Goal: Use online tool/utility: Utilize a website feature to perform a specific function

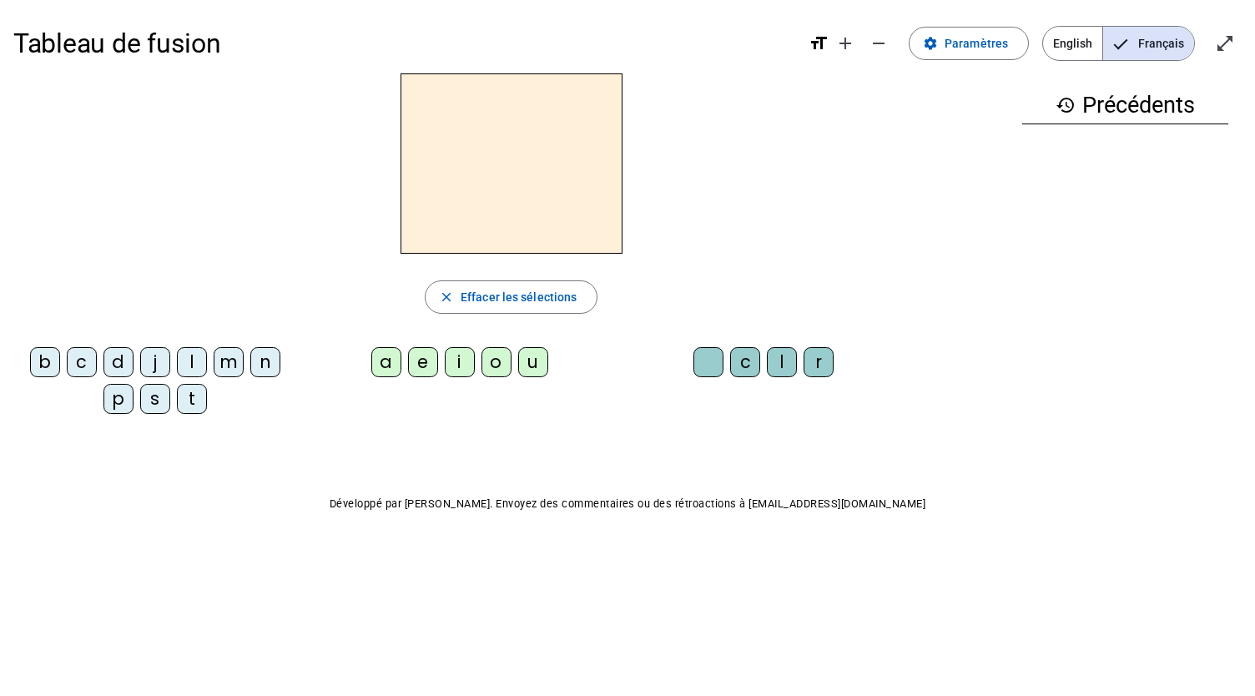
click at [155, 398] on div "s" at bounding box center [155, 399] width 30 height 30
click at [415, 366] on div "e" at bounding box center [423, 362] width 30 height 30
click at [767, 199] on div "se" at bounding box center [510, 163] width 995 height 180
click at [85, 363] on div "c" at bounding box center [82, 362] width 30 height 30
click at [199, 370] on div "l" at bounding box center [192, 362] width 30 height 30
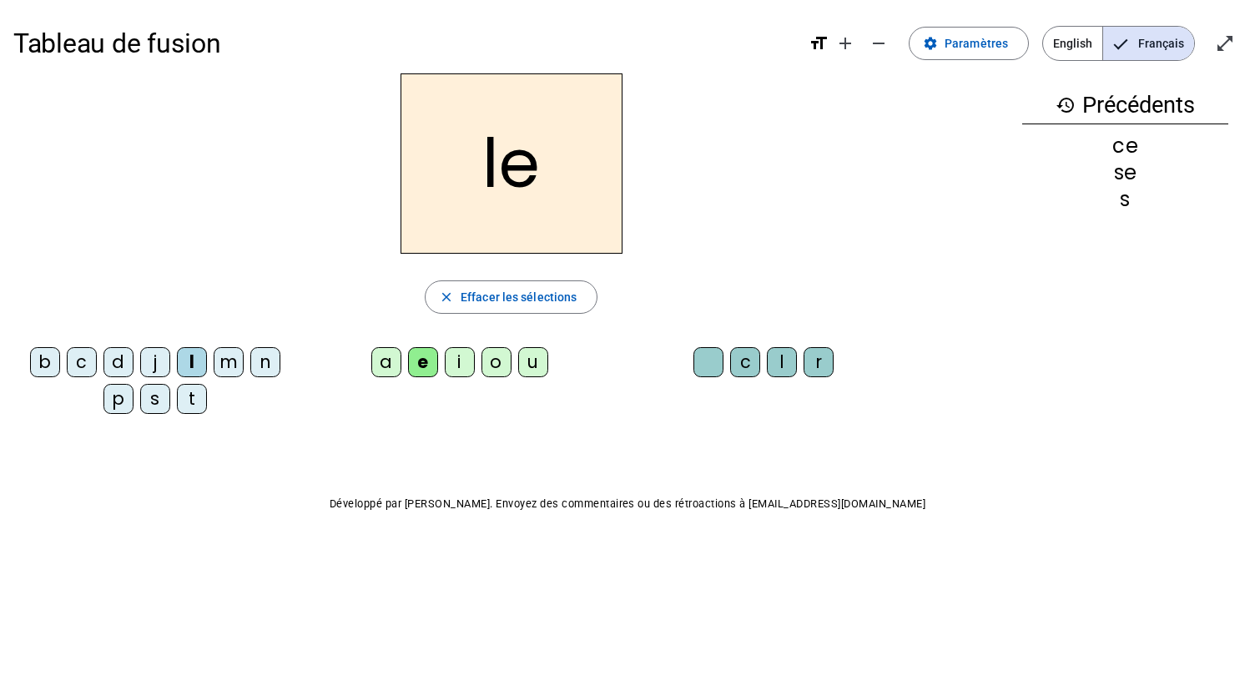
click at [117, 360] on div "d" at bounding box center [118, 362] width 30 height 30
click at [522, 360] on div "u" at bounding box center [533, 362] width 30 height 30
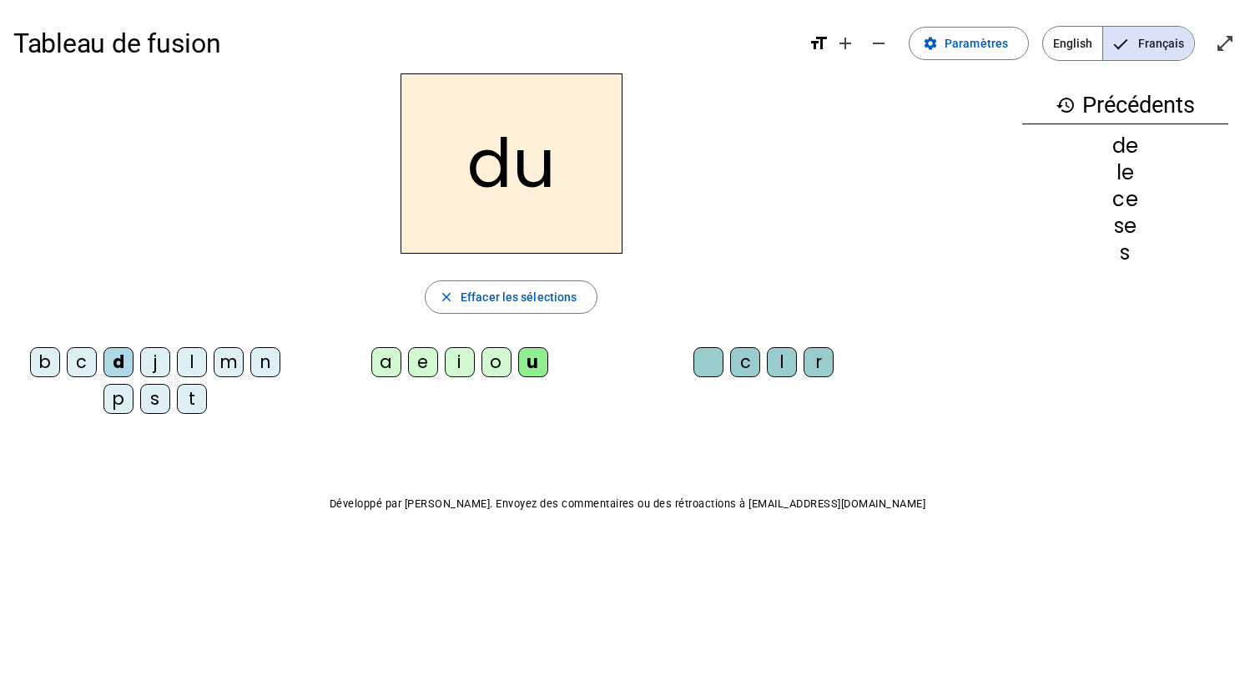
click at [195, 366] on div "l" at bounding box center [192, 362] width 30 height 30
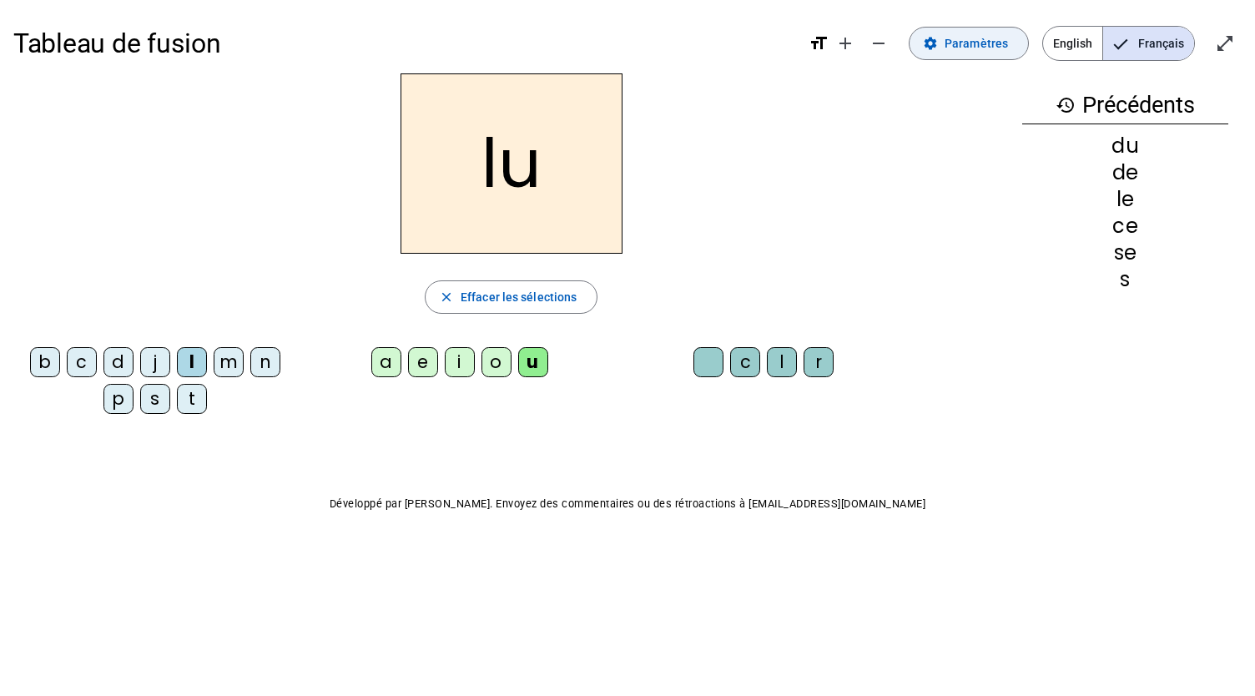
click at [1008, 28] on span at bounding box center [968, 43] width 118 height 40
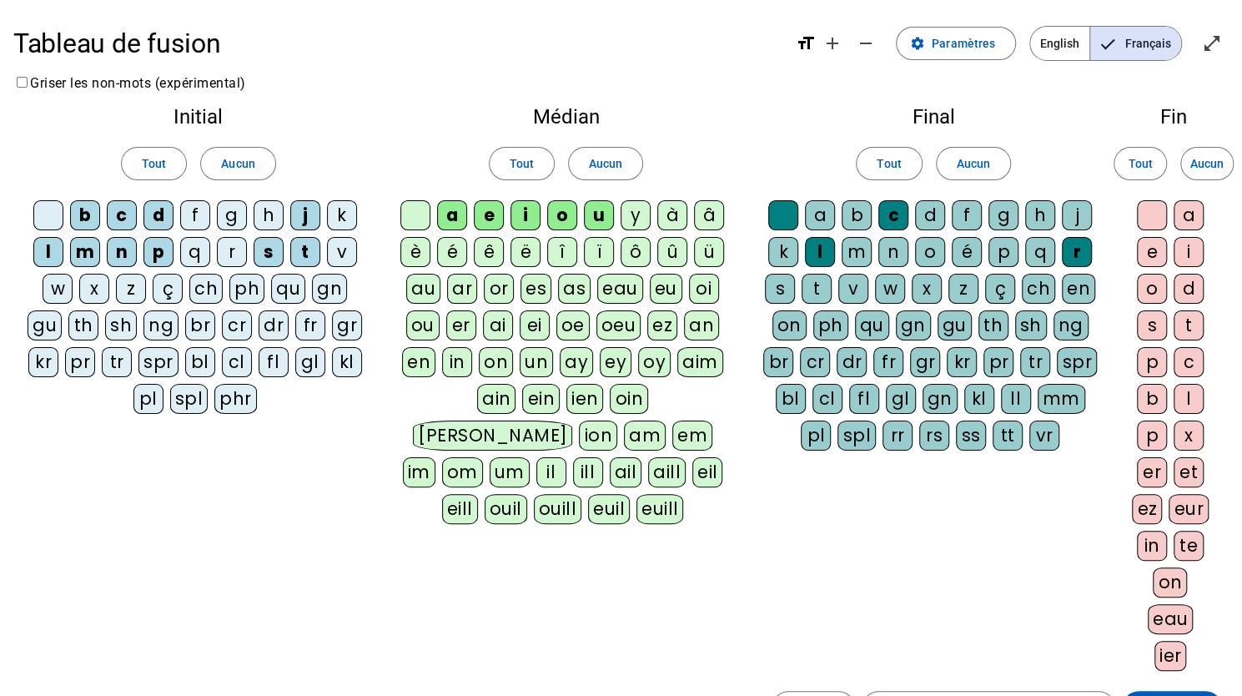
click at [339, 252] on div "v" at bounding box center [342, 252] width 30 height 30
click at [1149, 688] on span at bounding box center [1172, 707] width 100 height 40
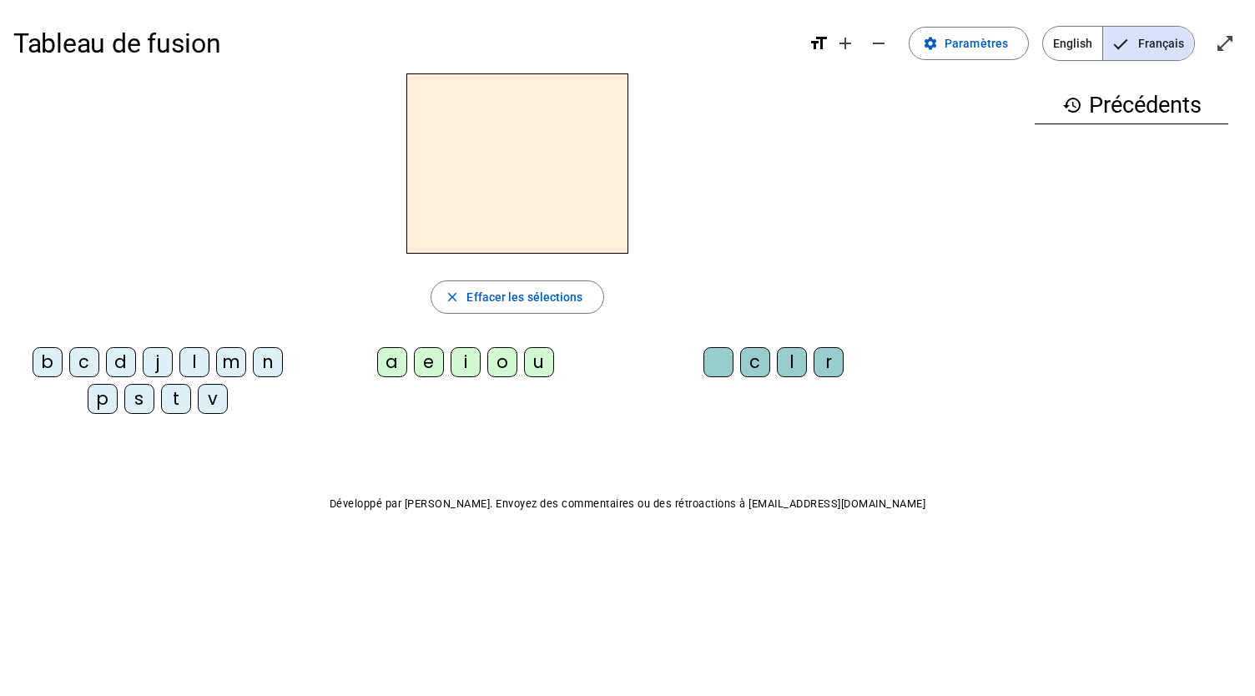
click at [206, 401] on div "v" at bounding box center [213, 399] width 30 height 30
click at [527, 361] on div "u" at bounding box center [539, 362] width 30 height 30
click at [149, 400] on div "s" at bounding box center [139, 399] width 30 height 30
click at [752, 363] on div "c" at bounding box center [755, 362] width 30 height 30
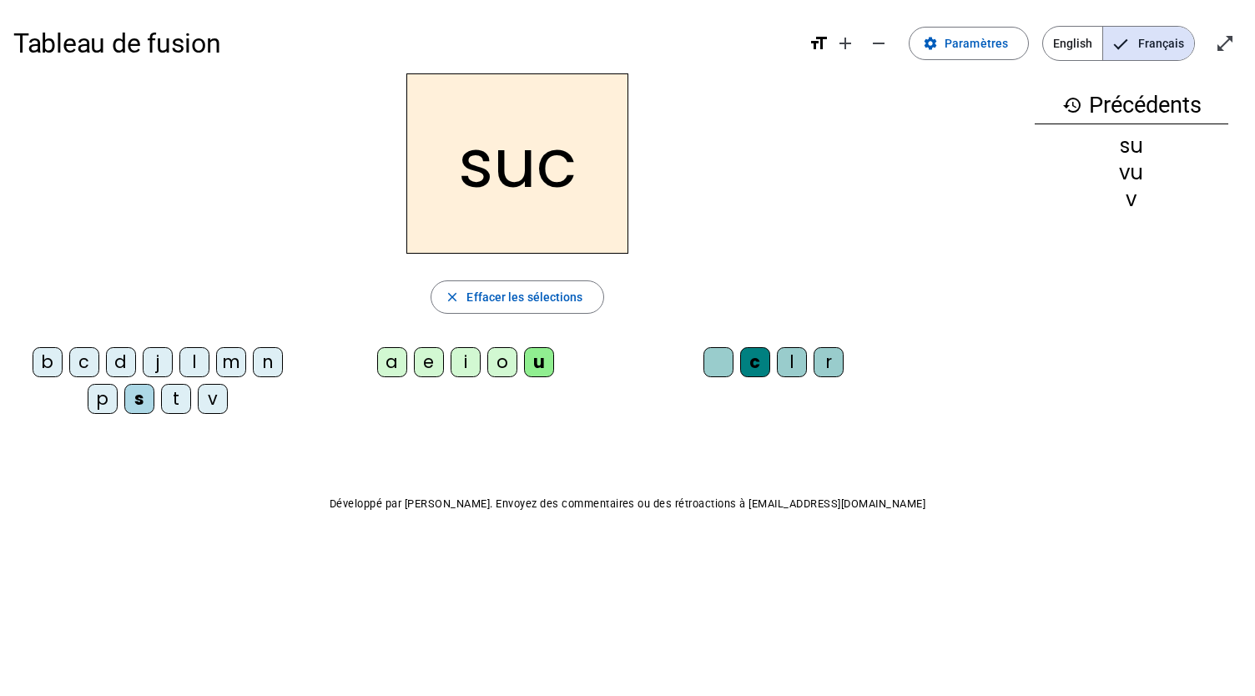
click at [426, 358] on div "e" at bounding box center [429, 362] width 30 height 30
click at [402, 358] on div "a" at bounding box center [392, 362] width 30 height 30
click at [211, 358] on letter-bubble "l" at bounding box center [197, 365] width 37 height 37
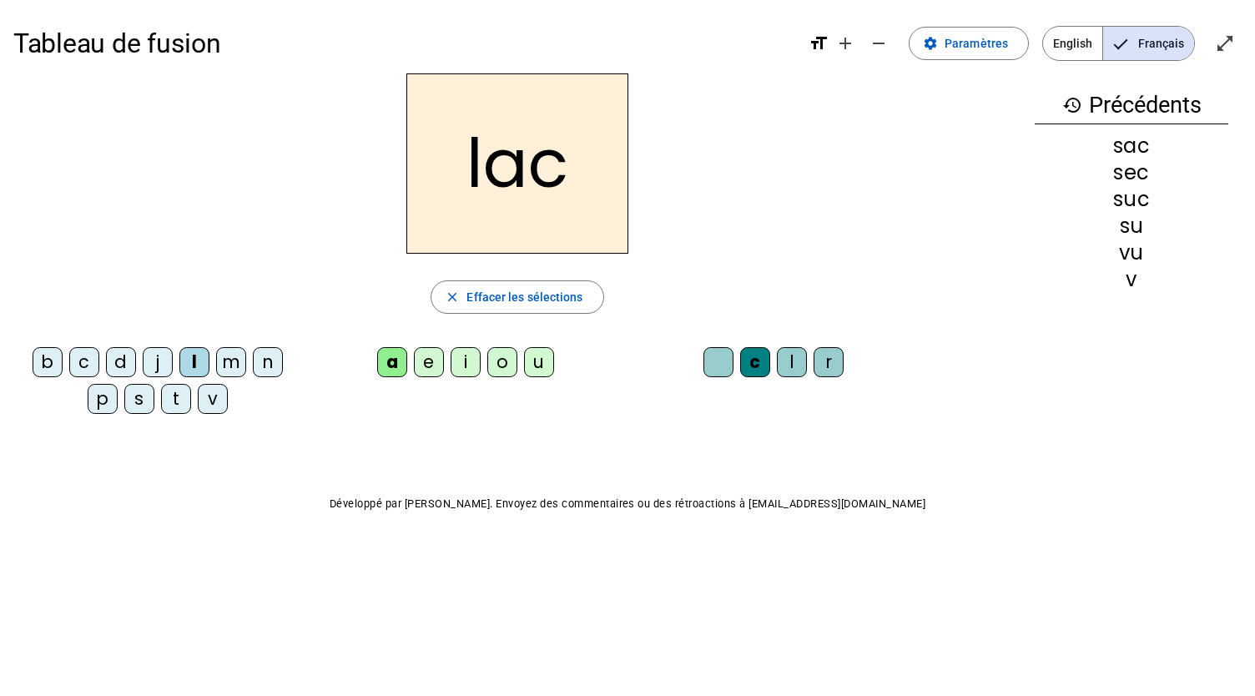
click at [57, 363] on div "b" at bounding box center [48, 362] width 30 height 30
click at [184, 406] on div "t" at bounding box center [176, 399] width 30 height 30
click at [499, 373] on div "o" at bounding box center [502, 362] width 30 height 30
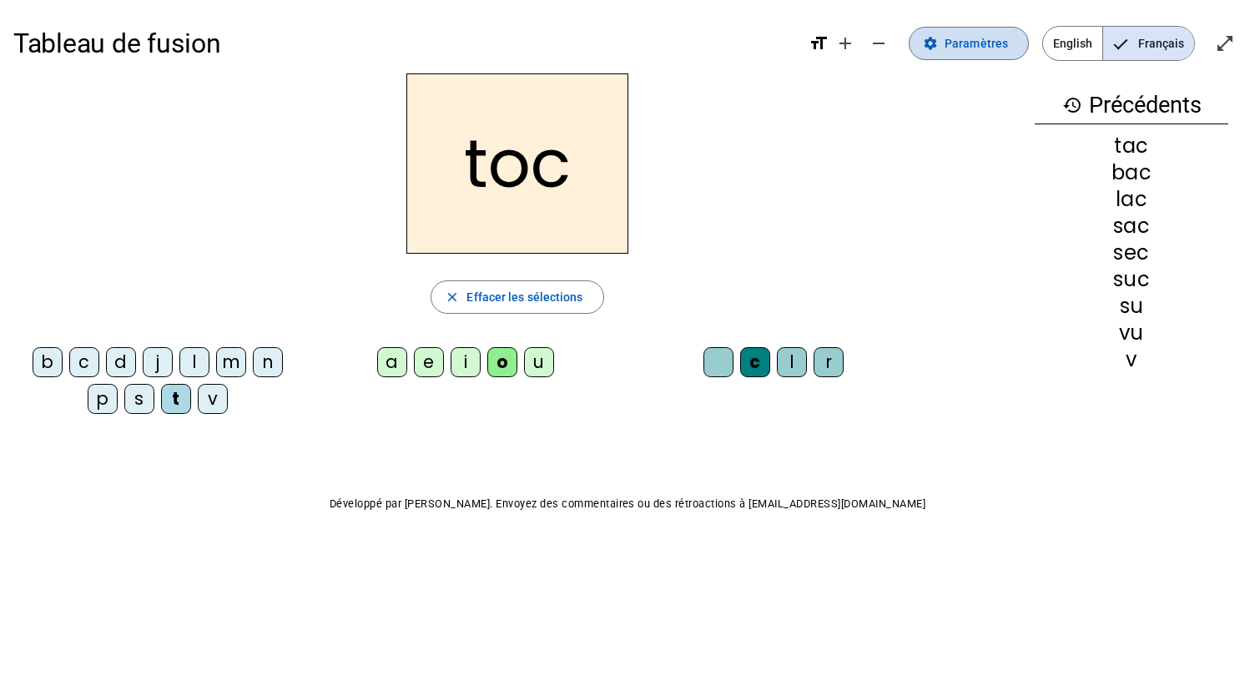
click at [937, 44] on mat-icon "settings" at bounding box center [930, 43] width 15 height 15
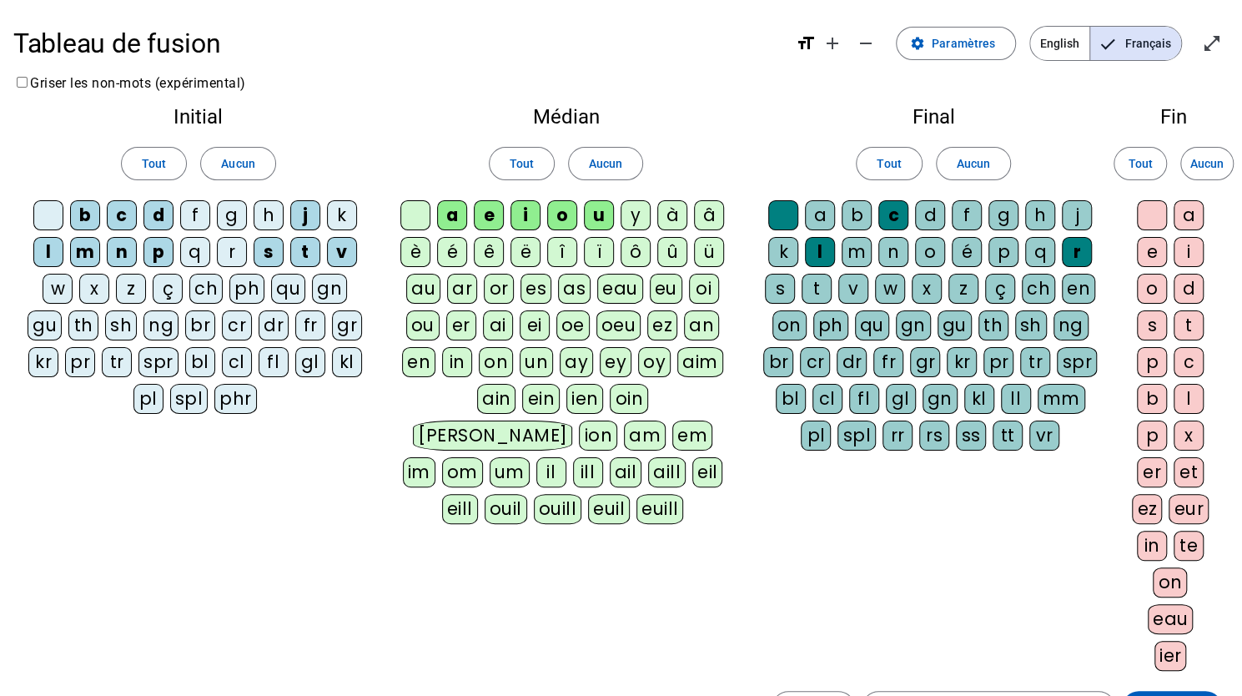
click at [224, 249] on div "r" at bounding box center [232, 252] width 30 height 30
click at [1185, 688] on span at bounding box center [1172, 707] width 100 height 40
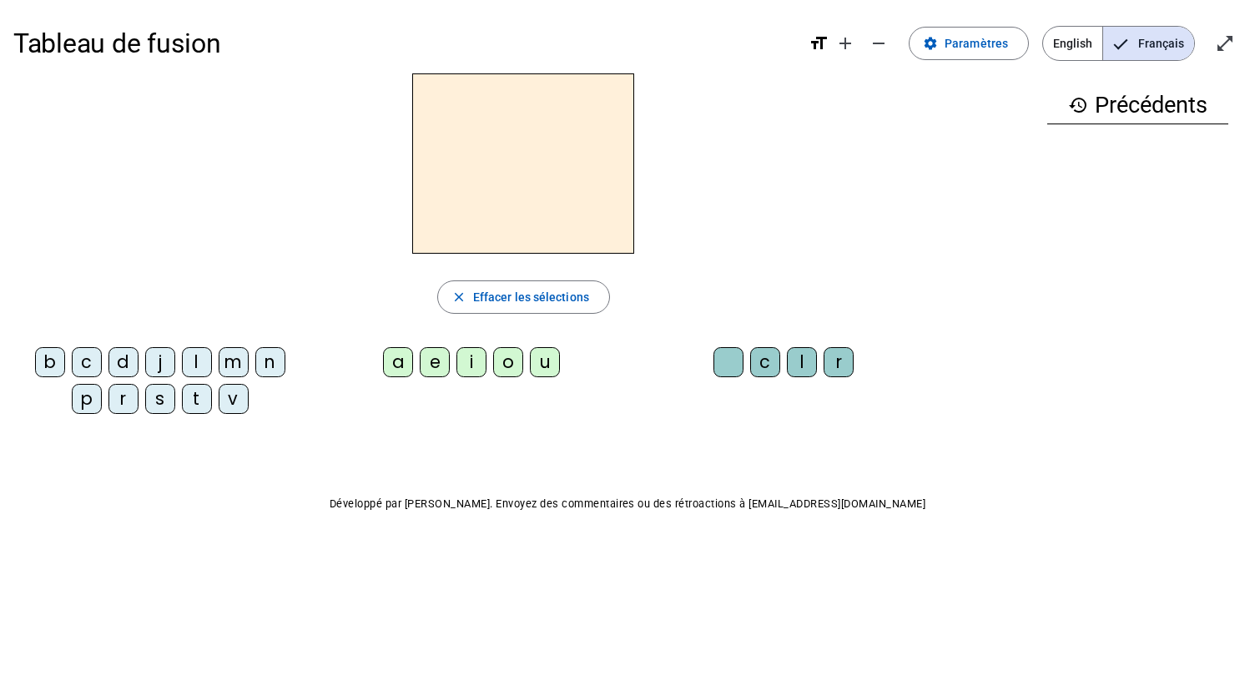
click at [137, 400] on div "r" at bounding box center [123, 399] width 30 height 30
click at [494, 359] on div "o" at bounding box center [508, 362] width 30 height 30
click at [769, 370] on div "c" at bounding box center [765, 362] width 30 height 30
click at [148, 393] on div "s" at bounding box center [160, 399] width 30 height 30
click at [810, 365] on div "l" at bounding box center [802, 362] width 30 height 30
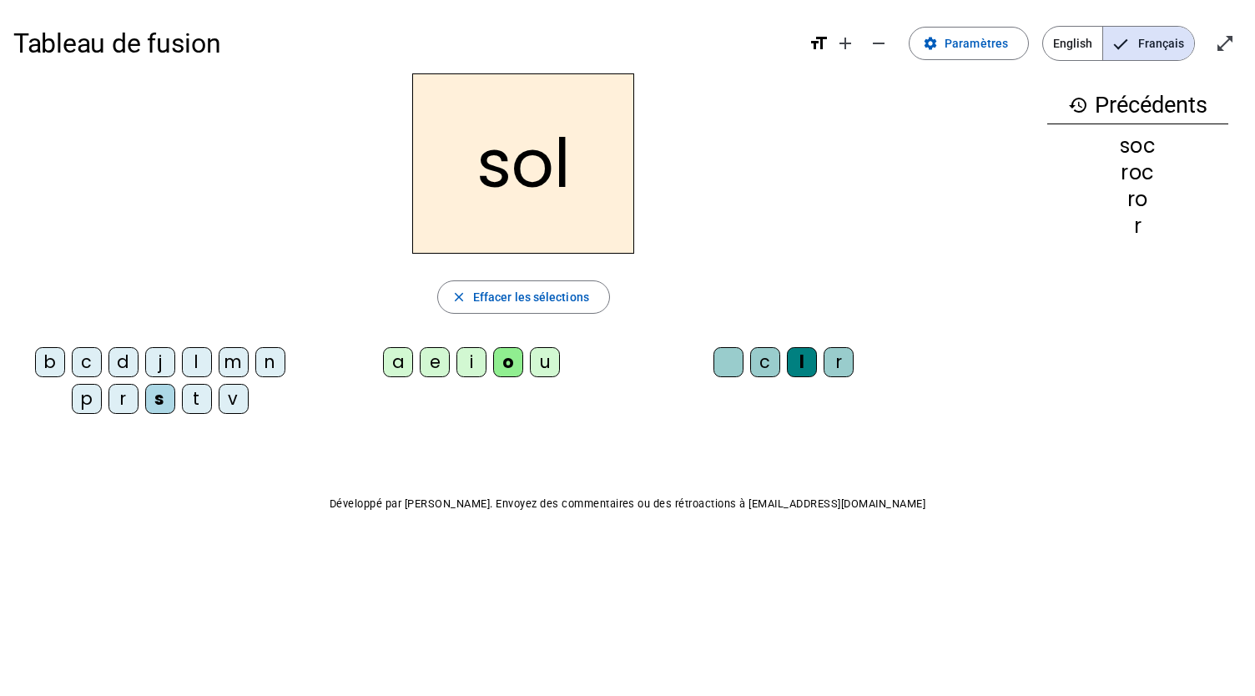
click at [54, 367] on div "b" at bounding box center [50, 362] width 30 height 30
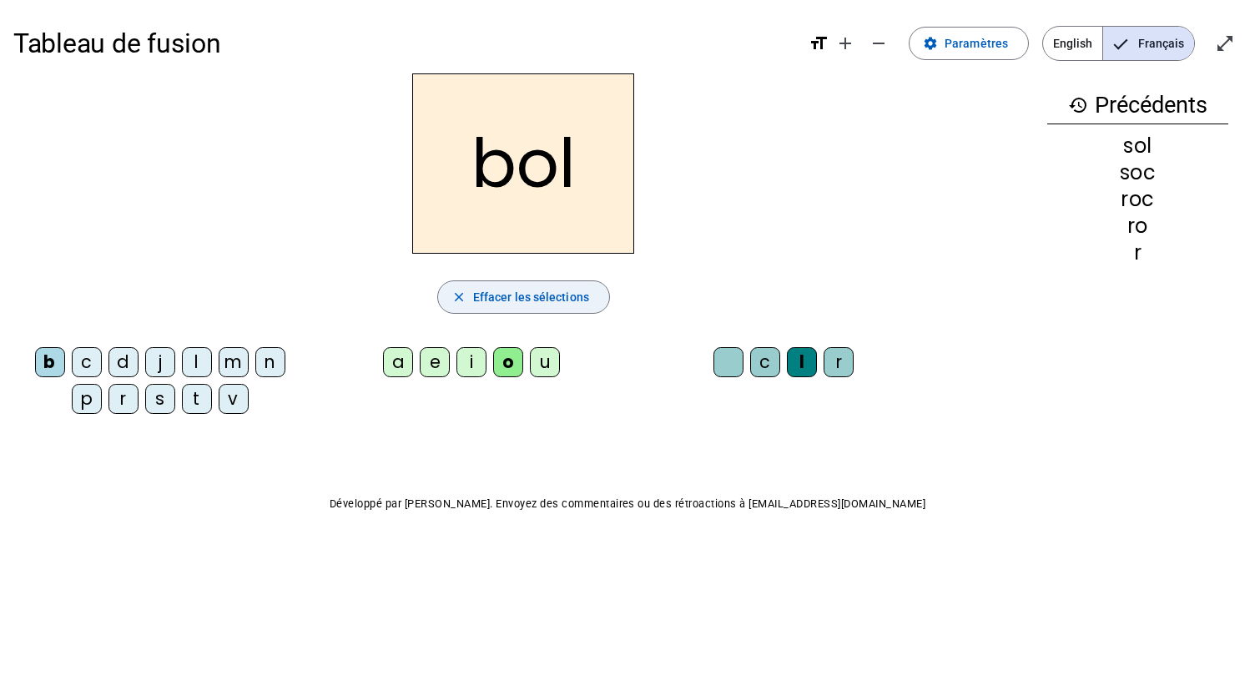
click at [549, 289] on span "Effacer les sélections" at bounding box center [531, 297] width 116 height 20
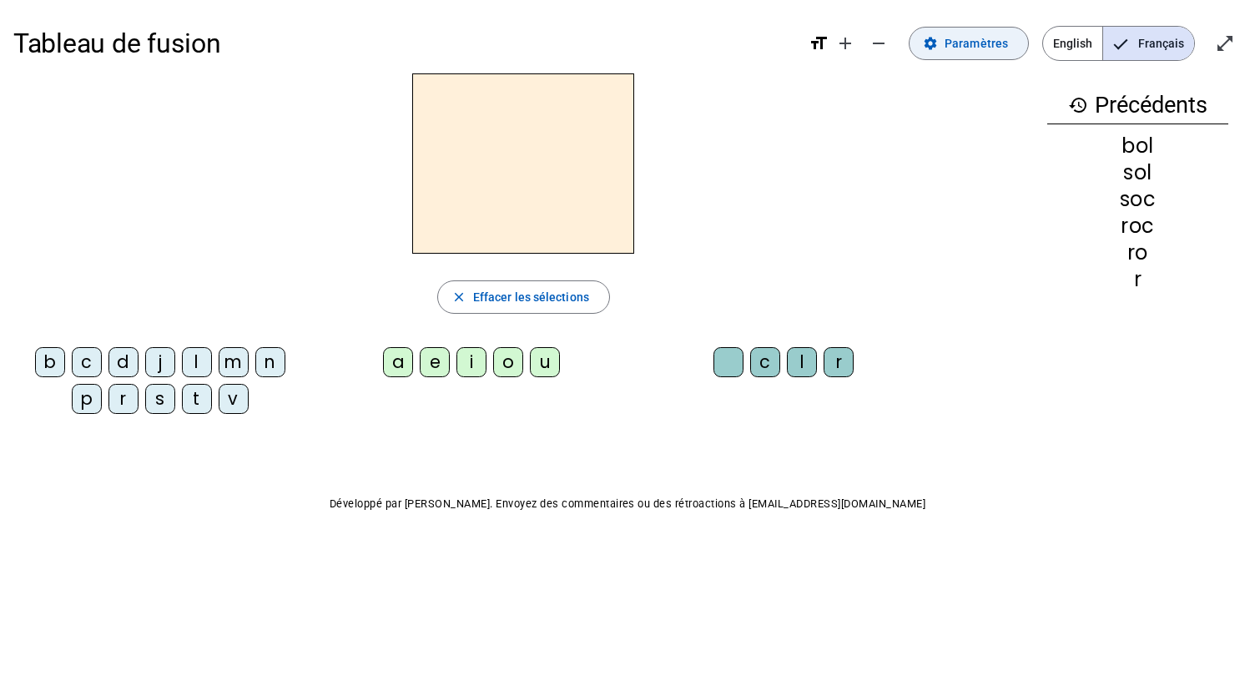
click at [948, 46] on span at bounding box center [968, 43] width 118 height 40
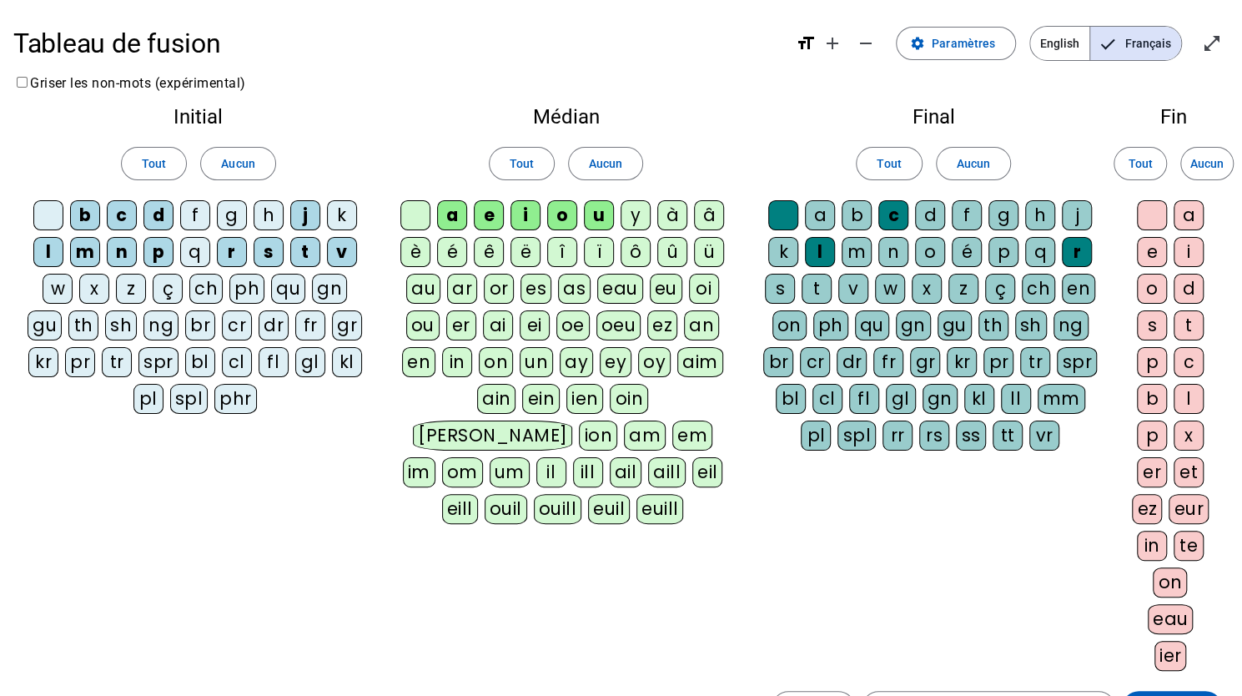
click at [1005, 209] on div "g" at bounding box center [1003, 215] width 30 height 30
click at [1156, 250] on div "e" at bounding box center [1152, 252] width 30 height 30
click at [863, 286] on div "v" at bounding box center [853, 289] width 30 height 30
click at [1014, 254] on div "p" at bounding box center [1003, 252] width 30 height 30
click at [240, 211] on div "g" at bounding box center [232, 215] width 30 height 30
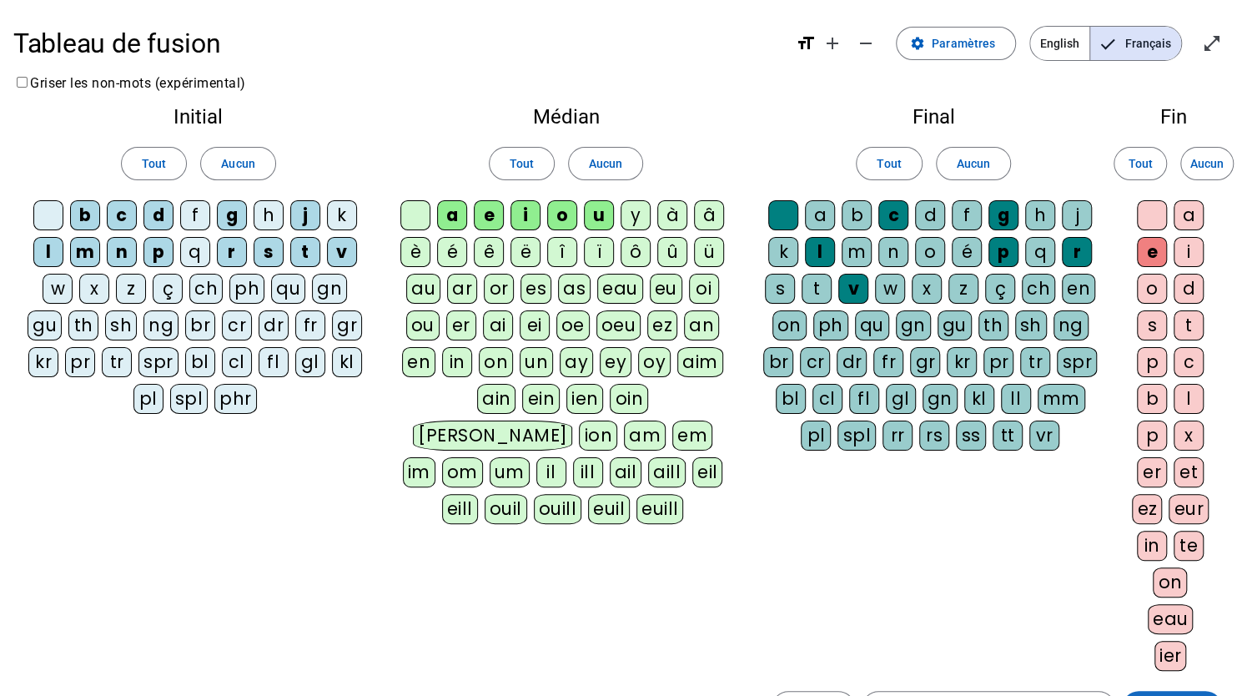
click at [1152, 687] on span at bounding box center [1172, 707] width 100 height 40
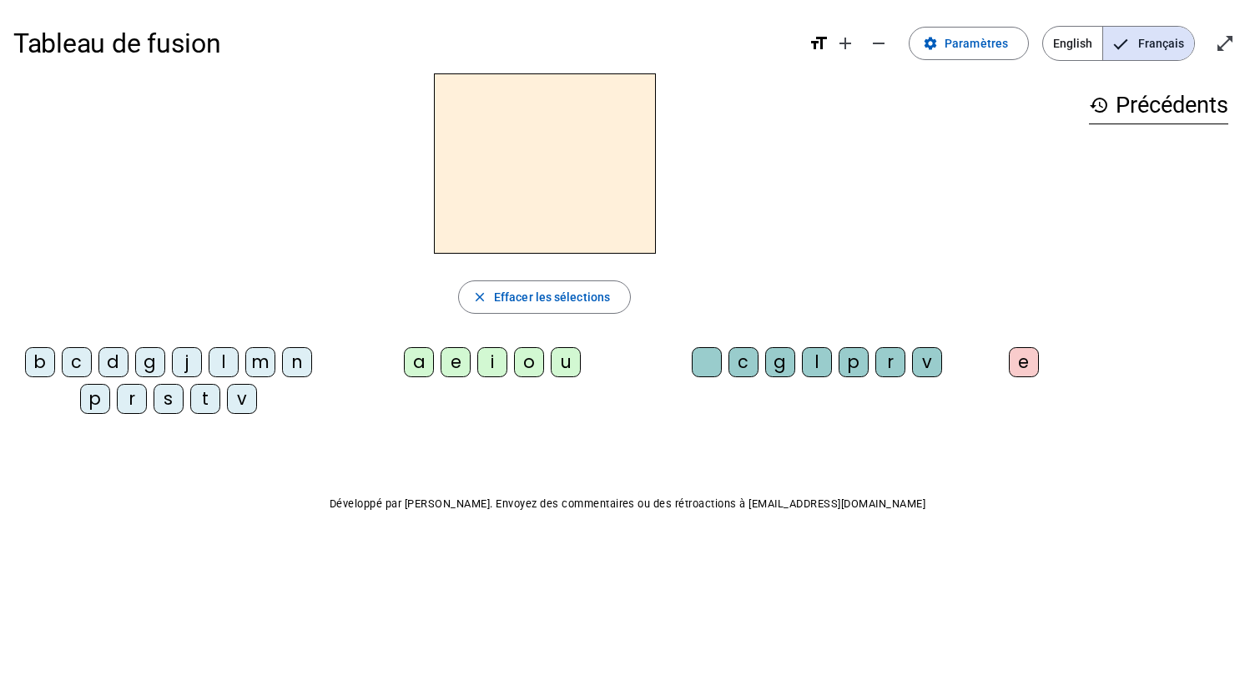
click at [128, 392] on div "r" at bounding box center [132, 399] width 30 height 30
click at [415, 366] on div "a" at bounding box center [419, 362] width 30 height 30
click at [786, 365] on div "g" at bounding box center [780, 362] width 30 height 30
click at [1019, 370] on div "e" at bounding box center [1024, 362] width 30 height 30
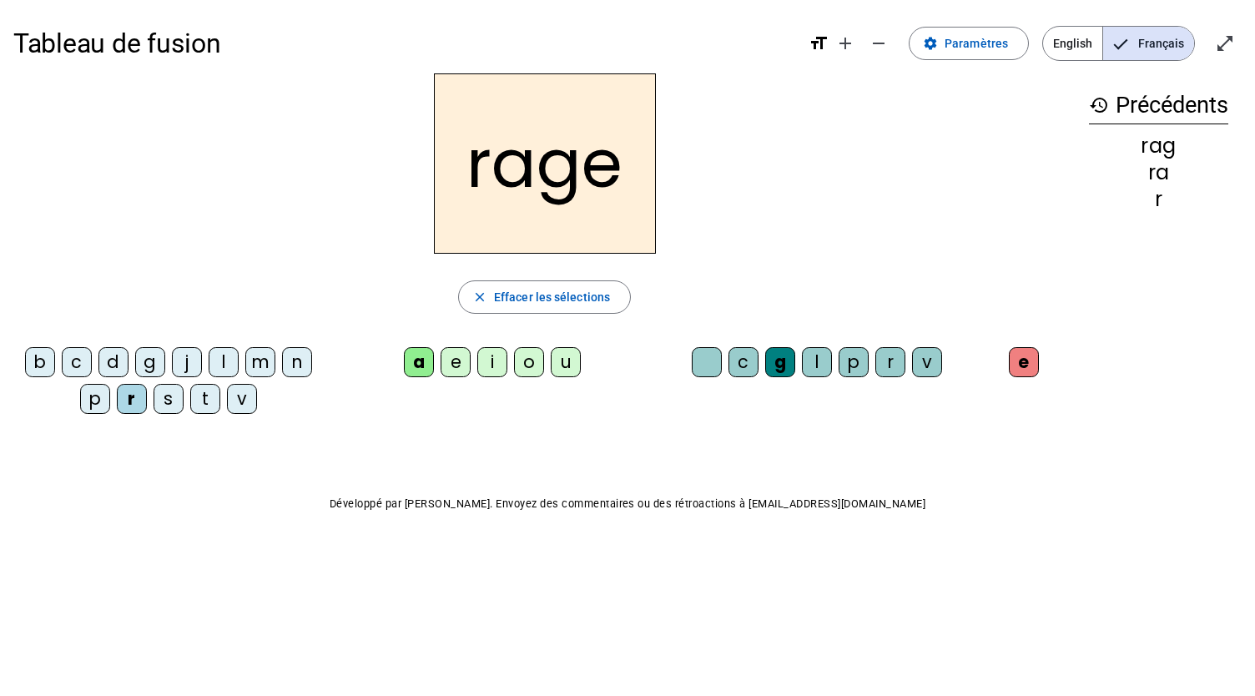
click at [919, 364] on div "v" at bounding box center [927, 362] width 30 height 30
click at [44, 374] on div "b" at bounding box center [40, 362] width 30 height 30
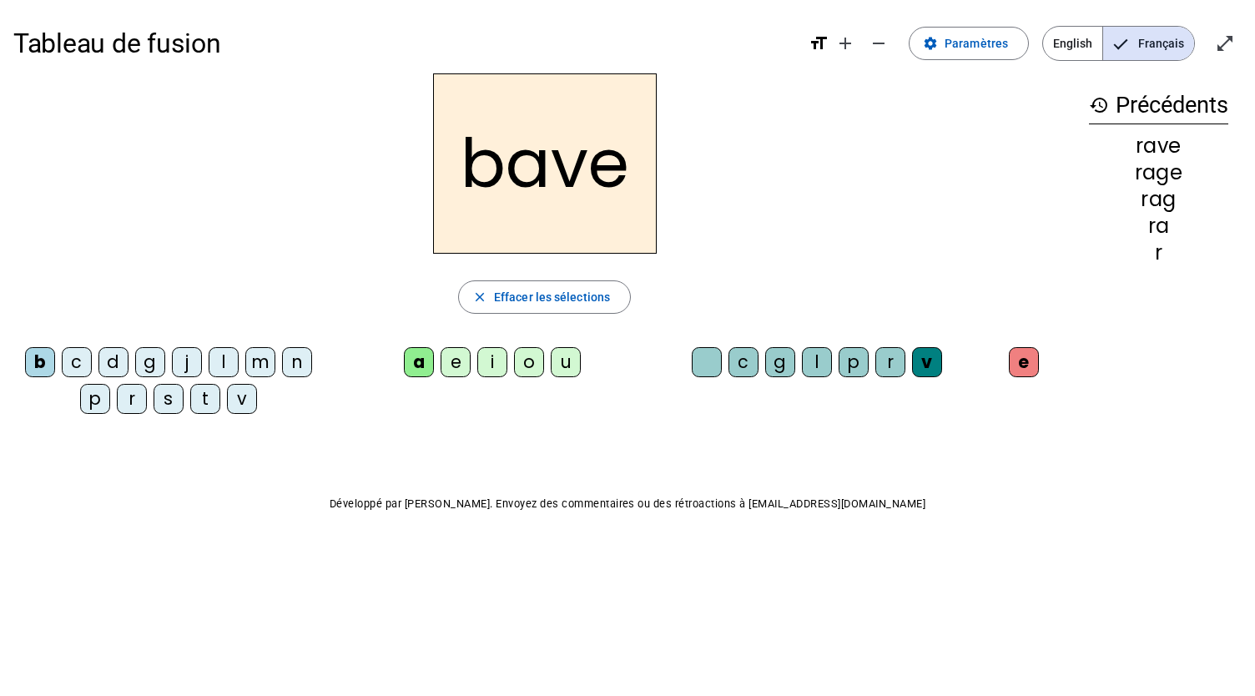
click at [154, 361] on div "g" at bounding box center [150, 362] width 30 height 30
click at [74, 353] on div "c" at bounding box center [77, 362] width 30 height 30
click at [846, 362] on div "p" at bounding box center [853, 362] width 30 height 30
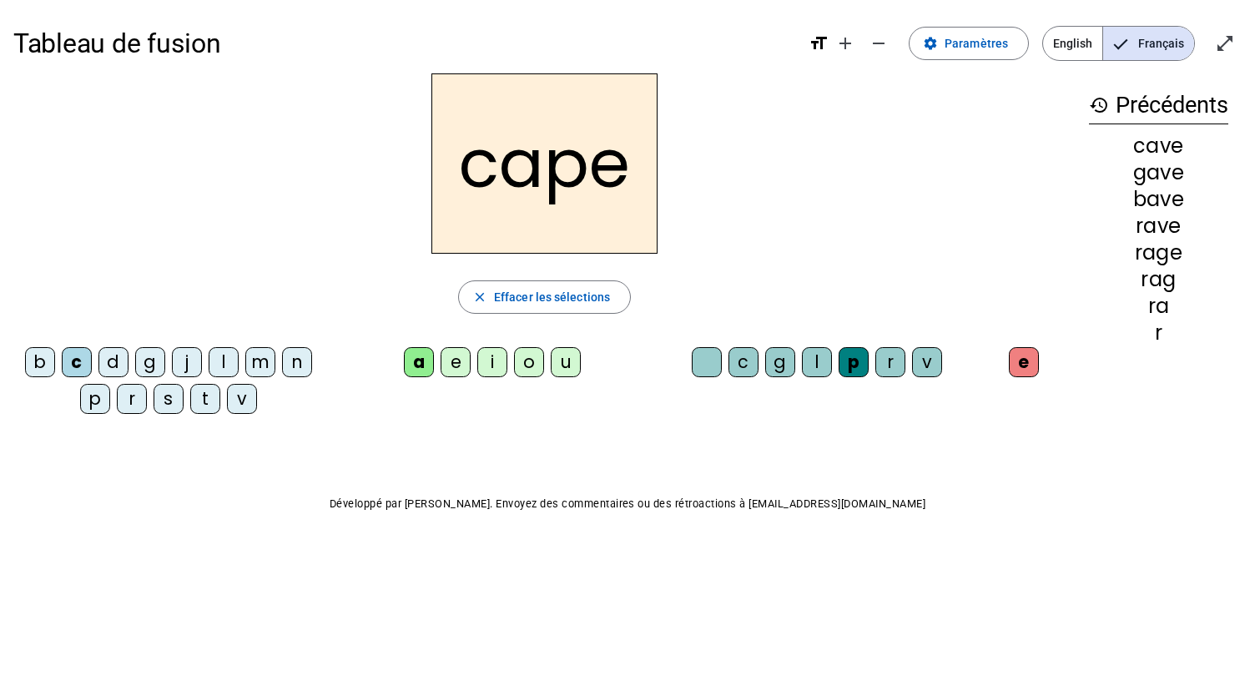
click at [792, 356] on div "g" at bounding box center [780, 362] width 30 height 30
click at [289, 360] on div "n" at bounding box center [297, 362] width 30 height 30
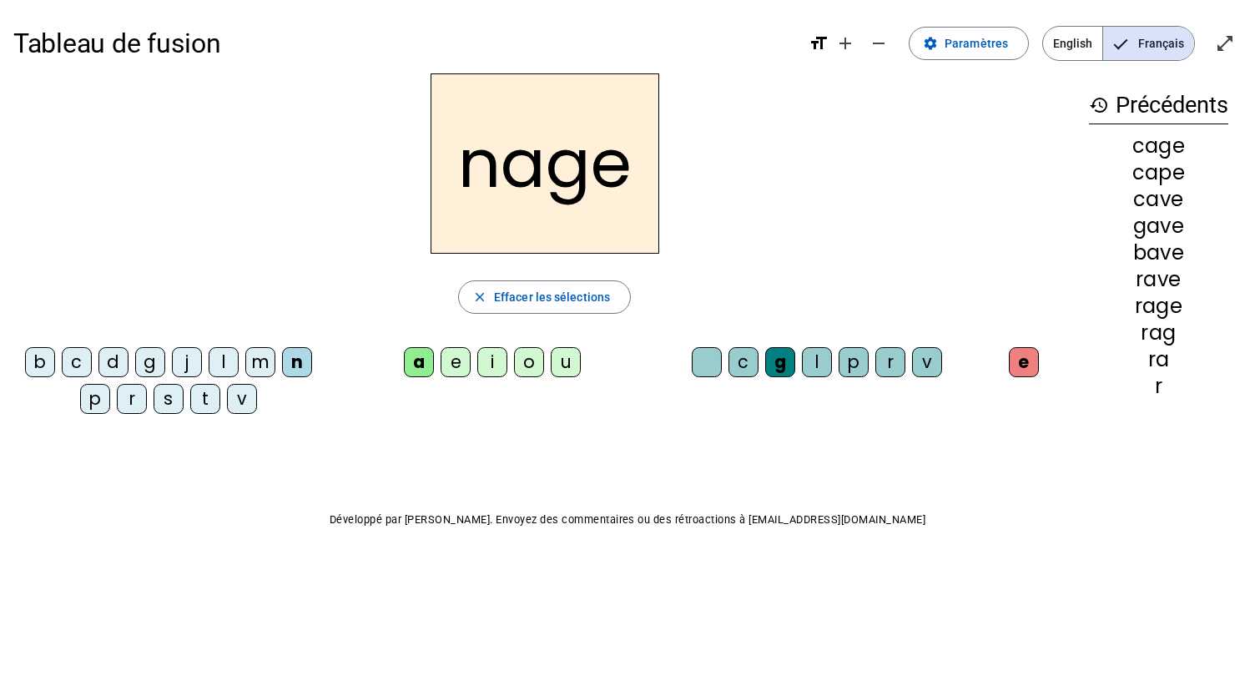
click at [96, 400] on div "p" at bounding box center [95, 399] width 30 height 30
click at [161, 401] on div "s" at bounding box center [168, 399] width 30 height 30
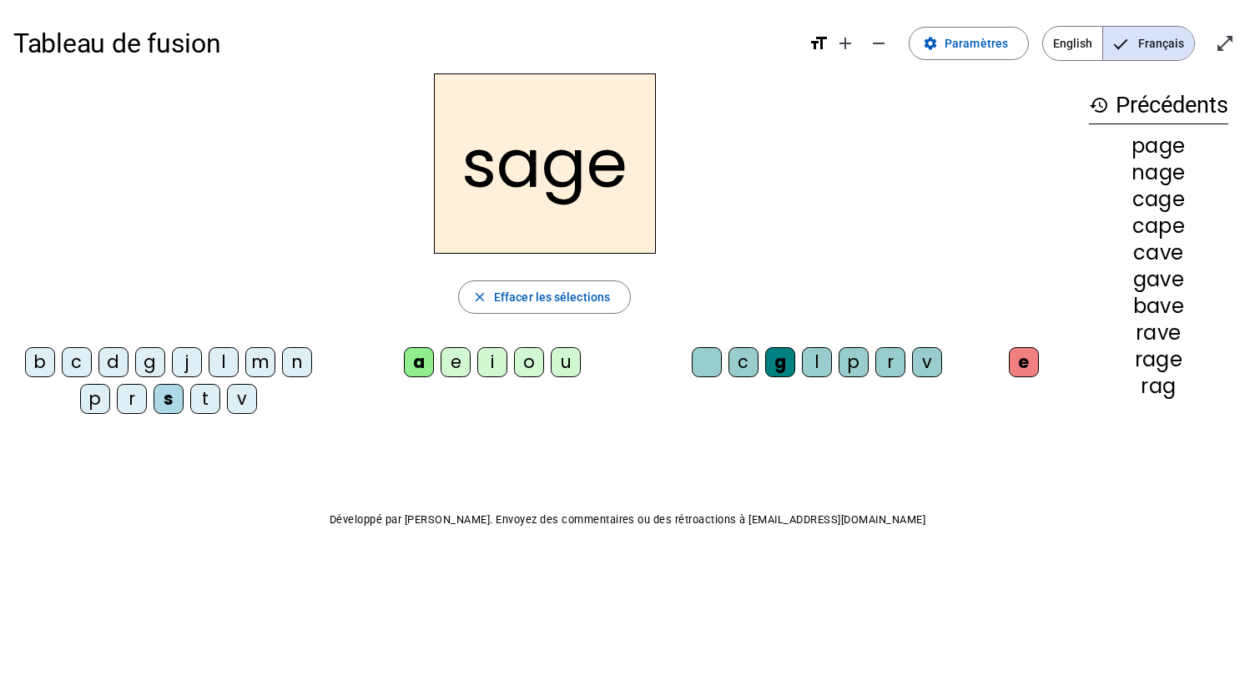
click at [854, 358] on div "p" at bounding box center [853, 362] width 30 height 30
click at [201, 393] on div "t" at bounding box center [205, 399] width 30 height 30
